Goal: Information Seeking & Learning: Learn about a topic

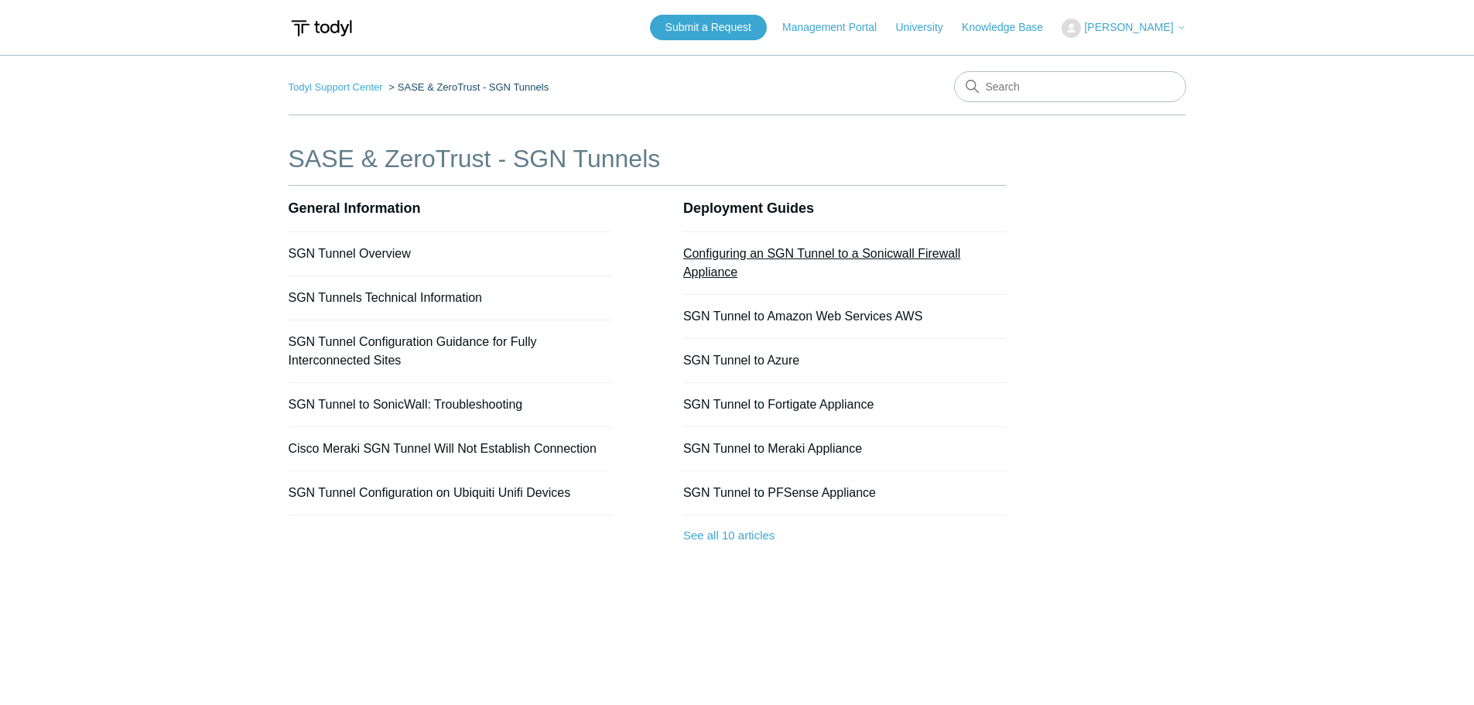
click at [737, 259] on link "Configuring an SGN Tunnel to a Sonicwall Firewall Appliance" at bounding box center [821, 263] width 277 height 32
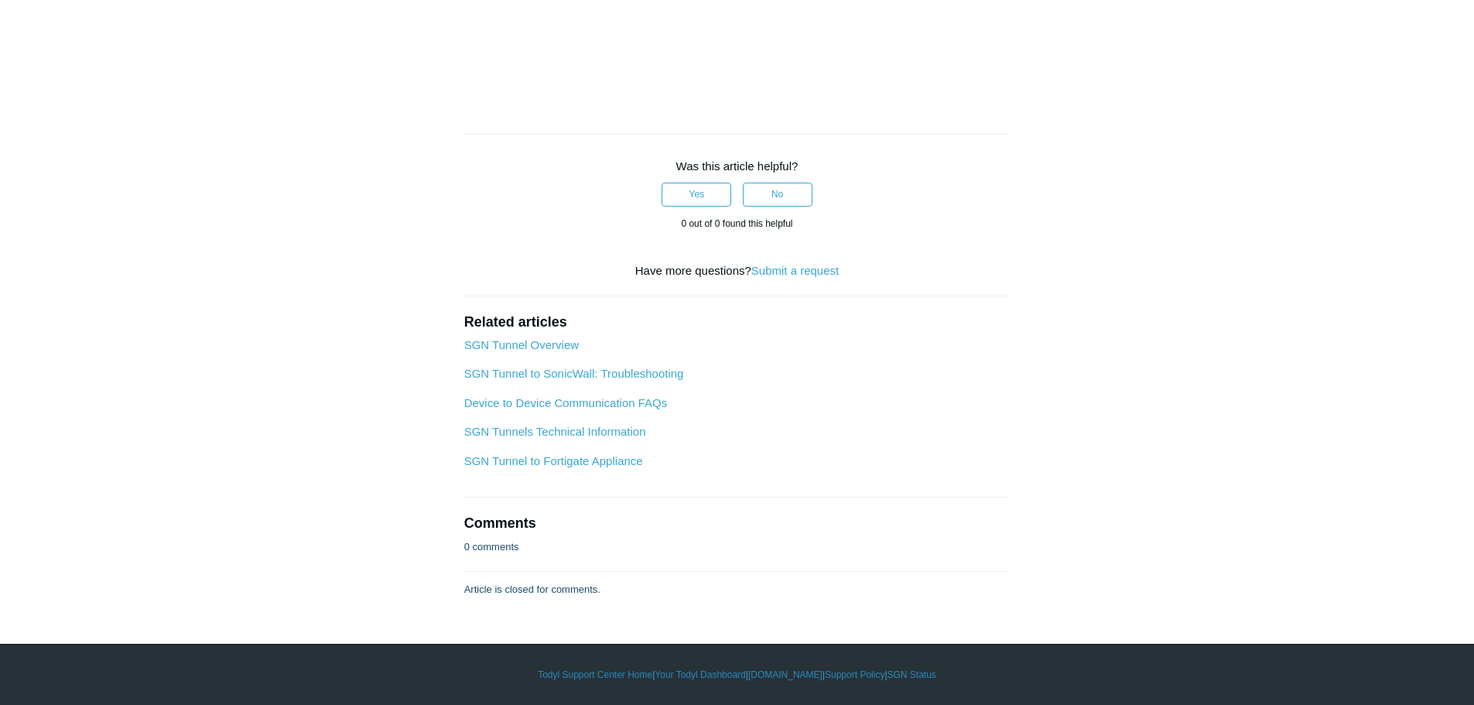
scroll to position [5504, 0]
click at [553, 429] on link "SGN Tunnels Technical Information" at bounding box center [555, 431] width 182 height 13
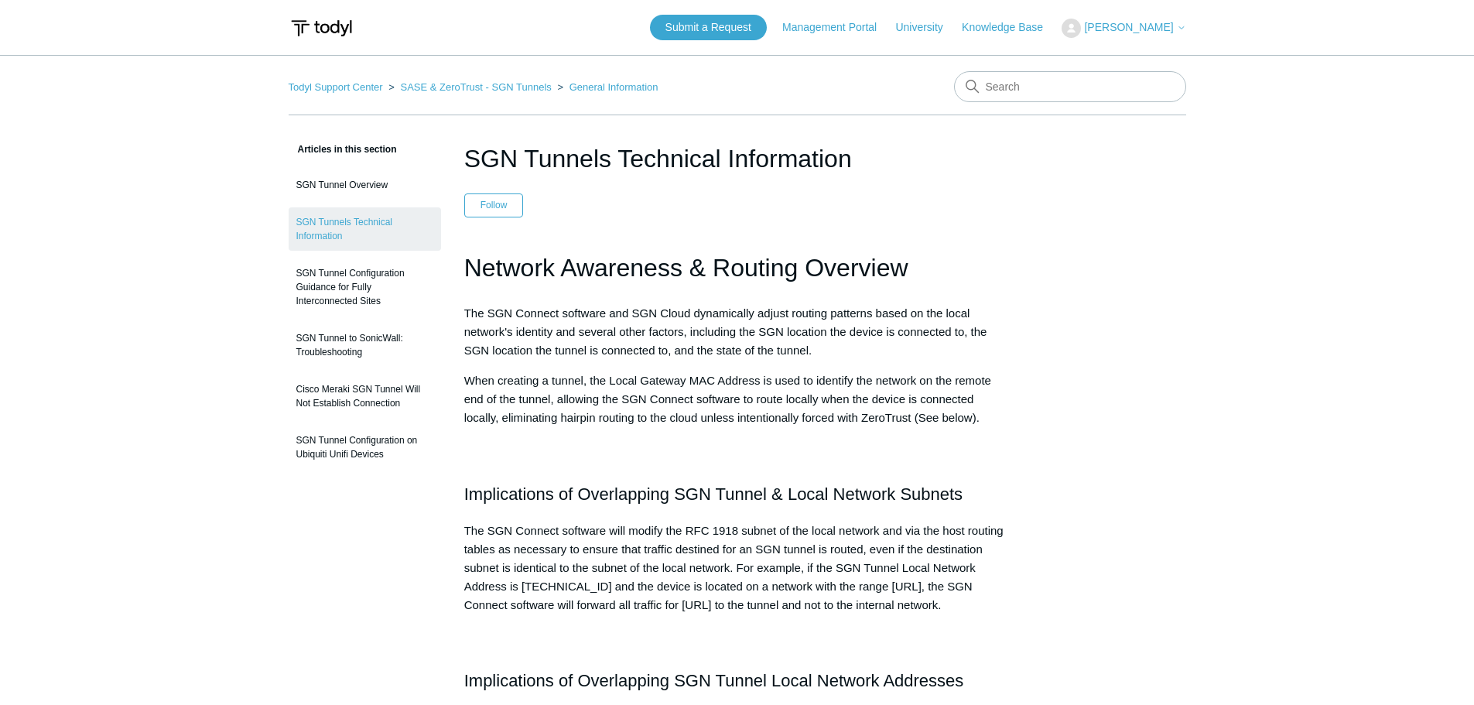
click at [977, 85] on icon at bounding box center [973, 87] width 14 height 14
click at [1021, 95] on input "Search" at bounding box center [1070, 86] width 232 height 31
type input "tunnel failover"
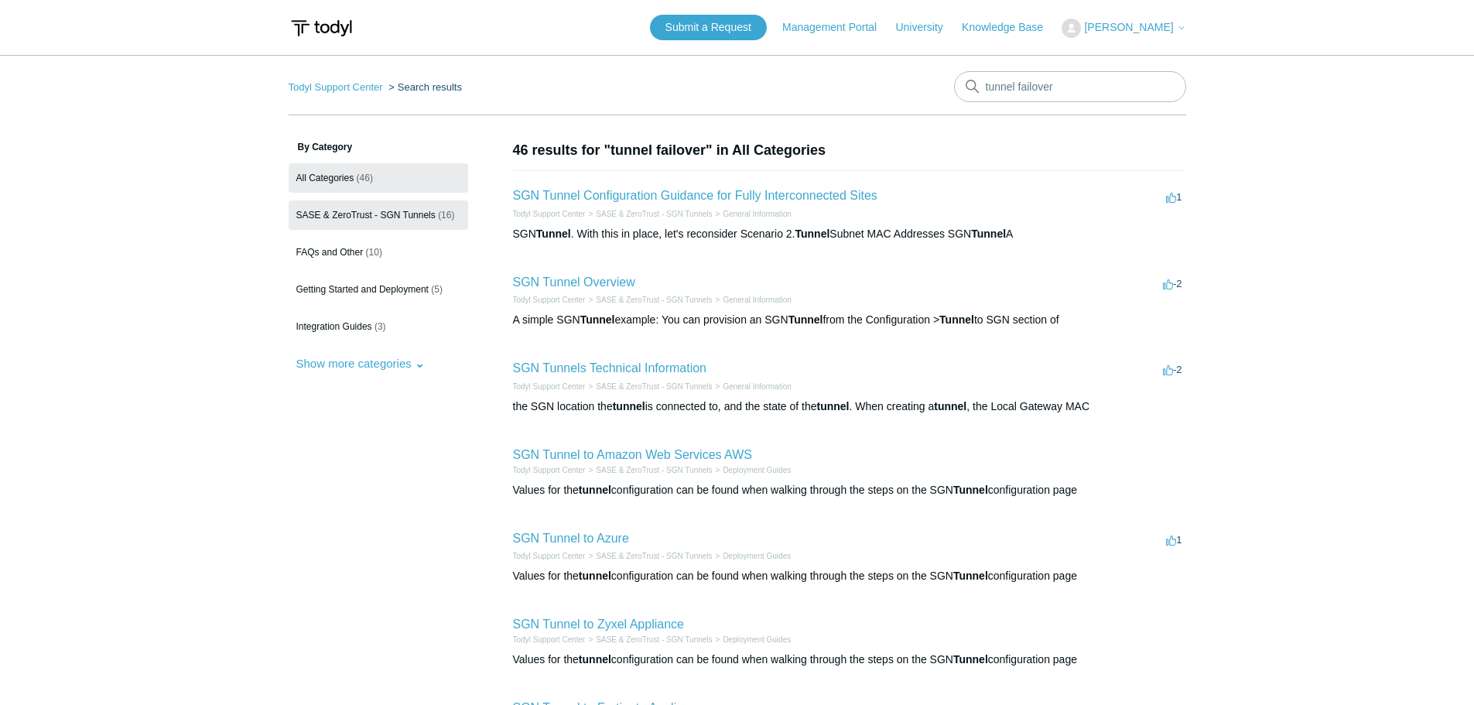
click at [367, 215] on span "SASE & ZeroTrust - SGN Tunnels" at bounding box center [365, 215] width 139 height 11
click at [655, 204] on h2 "SGN Tunnel Configuration Guidance for Fully Interconnected Sites" at bounding box center [695, 195] width 364 height 19
click at [663, 190] on link "SGN Tunnel Configuration Guidance for Fully Interconnected Sites" at bounding box center [695, 195] width 364 height 13
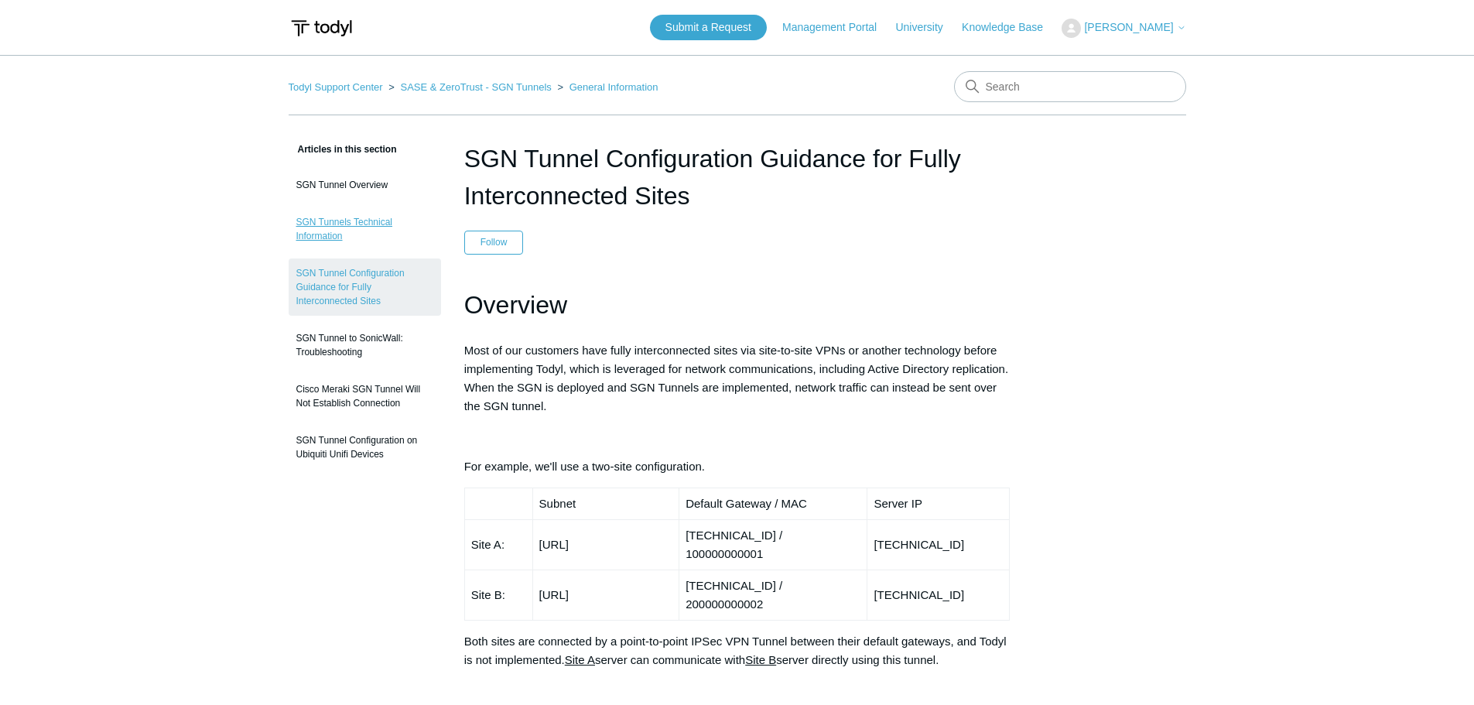
click at [357, 221] on link "SGN Tunnels Technical Information" at bounding box center [365, 228] width 152 height 43
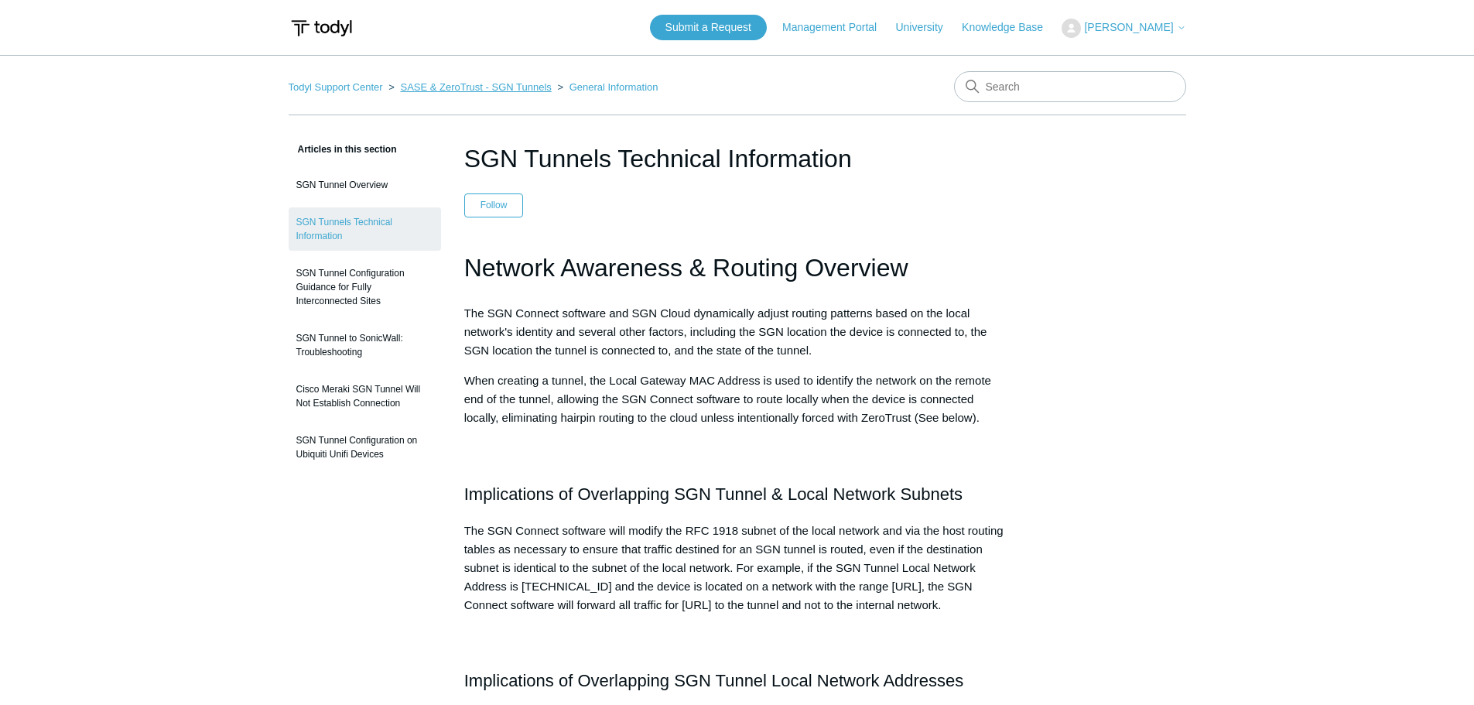
click at [539, 92] on link "SASE & ZeroTrust - SGN Tunnels" at bounding box center [475, 87] width 151 height 12
